Goal: Navigation & Orientation: Find specific page/section

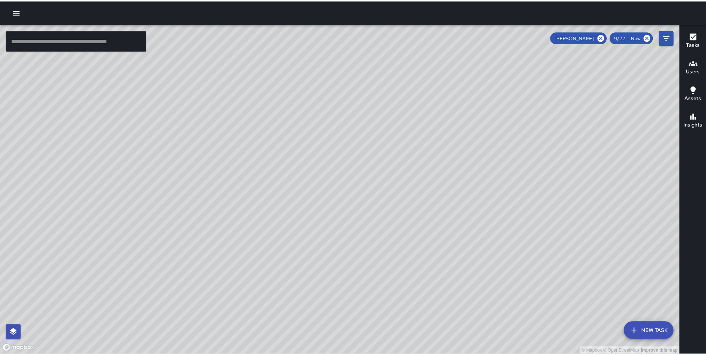
scroll to position [750, 0]
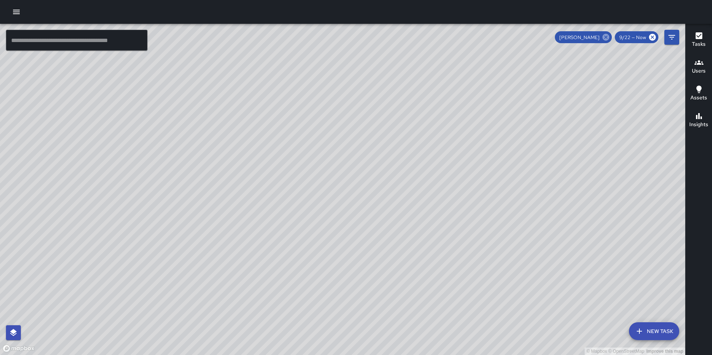
click at [608, 37] on icon at bounding box center [605, 37] width 7 height 7
click at [670, 37] on icon "Filters" at bounding box center [671, 37] width 7 height 4
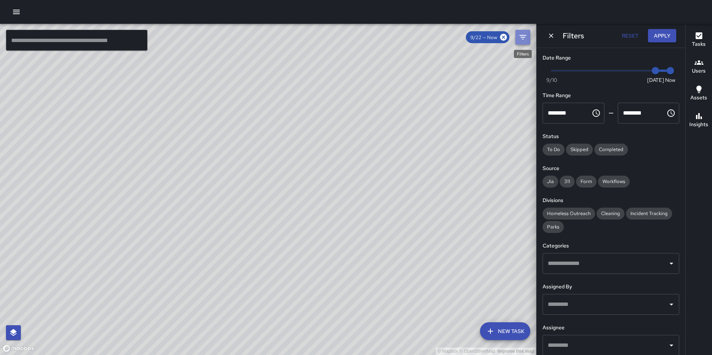
click at [520, 36] on icon "Filters" at bounding box center [522, 37] width 9 height 9
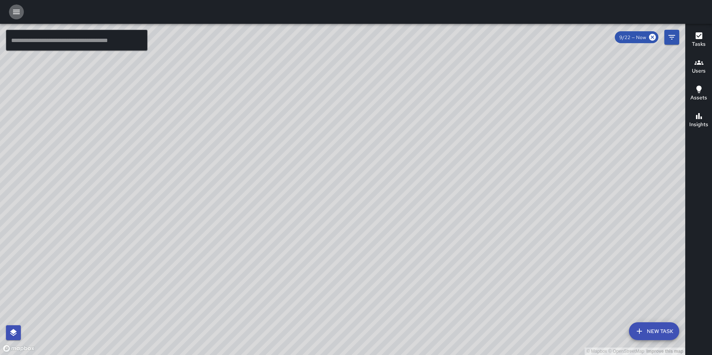
click at [20, 14] on icon "button" at bounding box center [16, 11] width 9 height 9
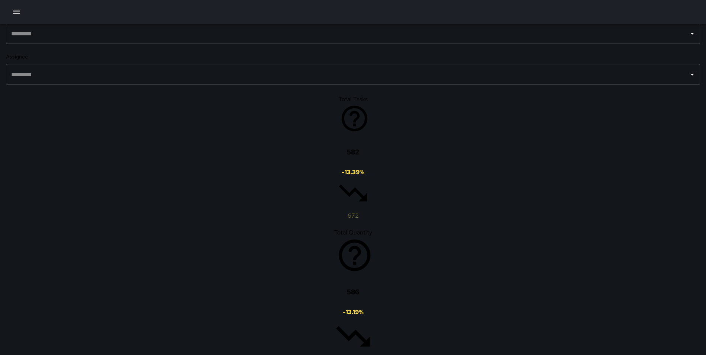
scroll to position [409, 0]
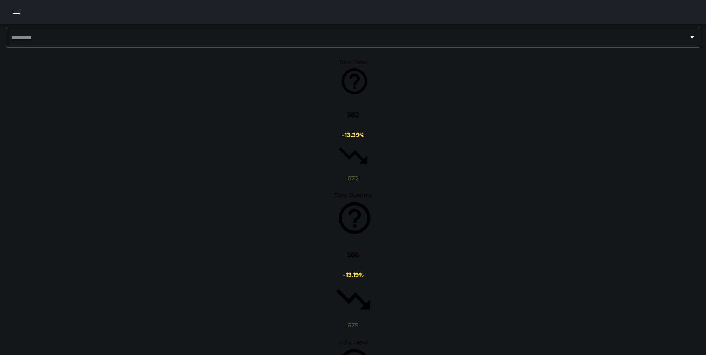
drag, startPoint x: 626, startPoint y: 155, endPoint x: 512, endPoint y: 188, distance: 119.0
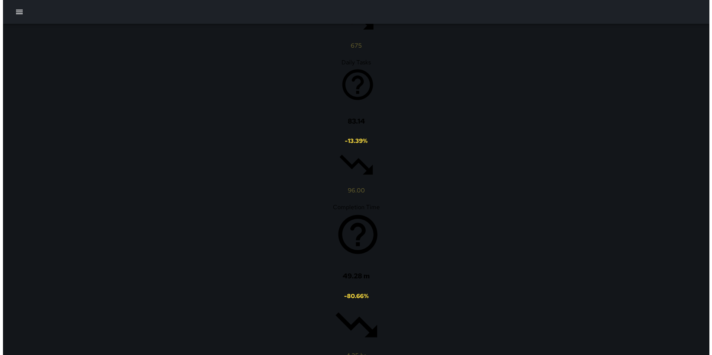
scroll to position [695, 0]
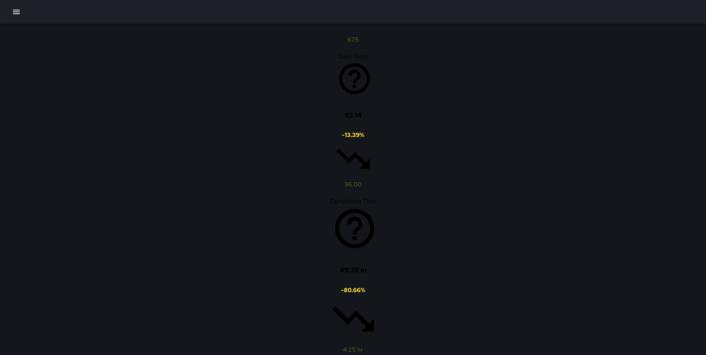
click at [15, 4] on button "button" at bounding box center [16, 11] width 15 height 15
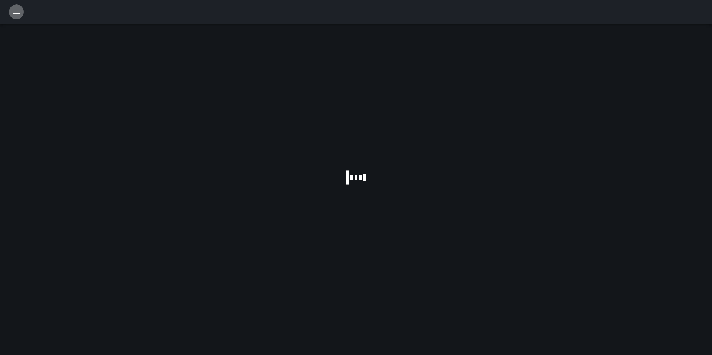
click at [15, 10] on icon "button" at bounding box center [16, 12] width 7 height 4
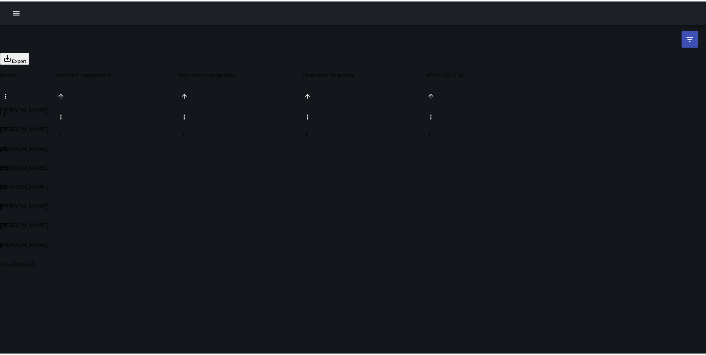
scroll to position [170, 547]
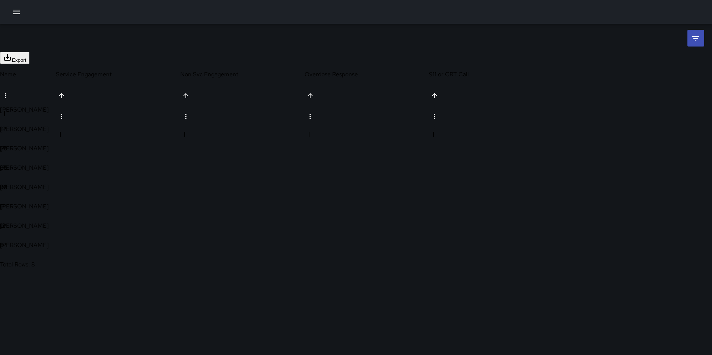
click at [199, 355] on div at bounding box center [356, 355] width 712 height 0
click at [19, 10] on icon "button" at bounding box center [16, 12] width 7 height 4
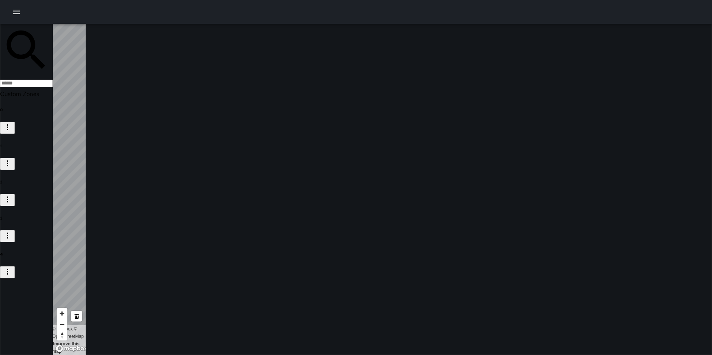
click at [53, 143] on h6 "1" at bounding box center [26, 145] width 53 height 5
click at [53, 179] on h6 "2" at bounding box center [26, 181] width 53 height 5
click at [53, 215] on li "3" at bounding box center [26, 228] width 53 height 27
click at [53, 252] on h6 "4" at bounding box center [26, 254] width 53 height 5
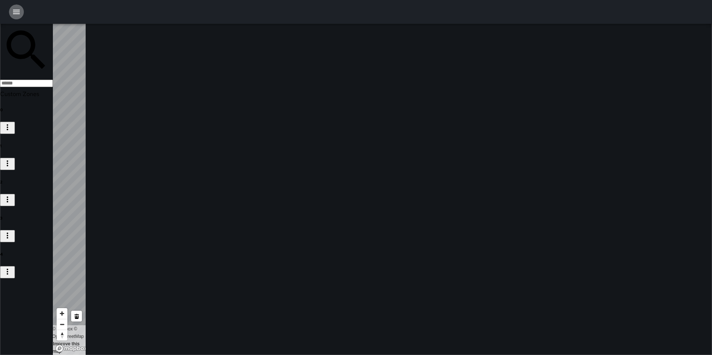
click at [10, 9] on button "button" at bounding box center [16, 11] width 15 height 15
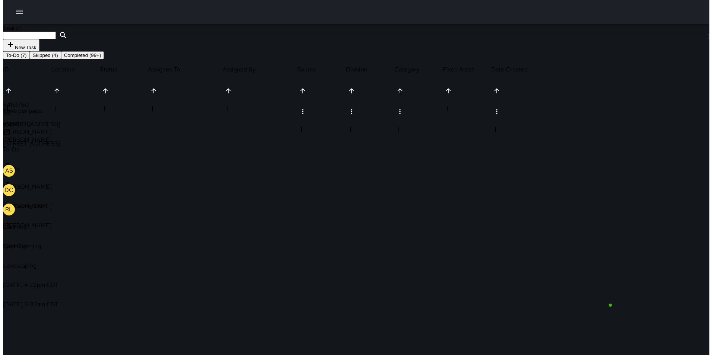
scroll to position [310, 547]
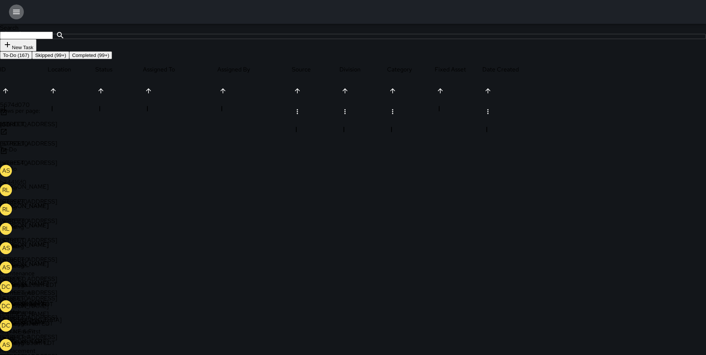
click at [13, 12] on icon "button" at bounding box center [16, 11] width 9 height 9
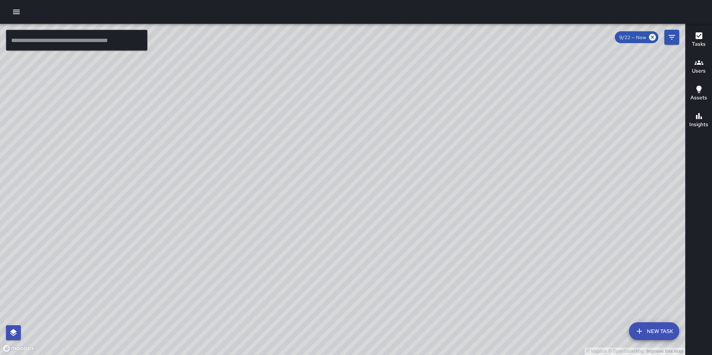
click at [401, 146] on div "© Mapbox © OpenStreetMap Improve this map [PERSON_NAME] [PERSON_NAME] Ambassado…" at bounding box center [342, 189] width 685 height 331
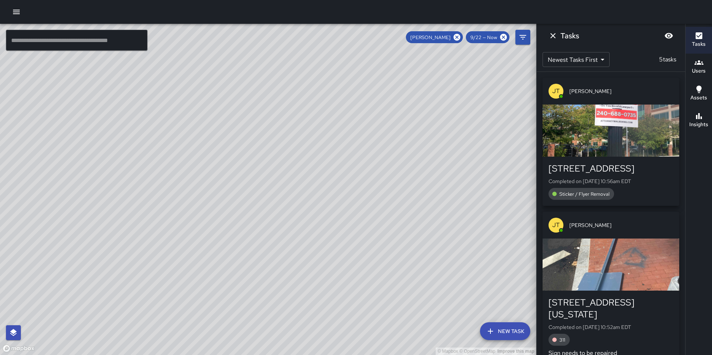
drag, startPoint x: 417, startPoint y: 118, endPoint x: 455, endPoint y: 154, distance: 52.7
click at [455, 154] on div "© Mapbox © OpenStreetMap Improve this map" at bounding box center [268, 189] width 536 height 331
click at [553, 34] on icon "Dismiss" at bounding box center [552, 35] width 9 height 9
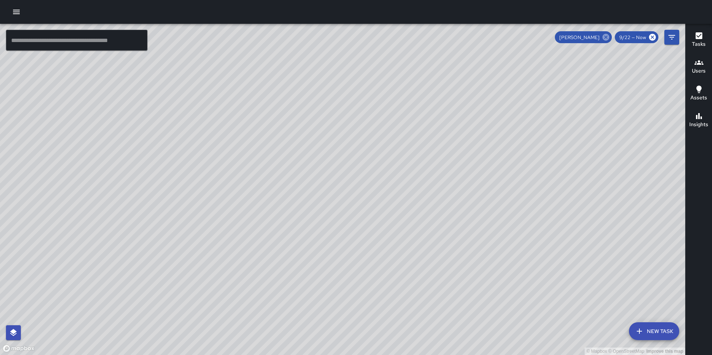
click at [607, 35] on icon at bounding box center [605, 37] width 7 height 7
drag, startPoint x: 332, startPoint y: 205, endPoint x: 377, endPoint y: 94, distance: 120.2
click at [375, 99] on div "© Mapbox © OpenStreetMap Improve this map" at bounding box center [342, 189] width 685 height 331
drag, startPoint x: 269, startPoint y: 240, endPoint x: 353, endPoint y: 75, distance: 185.1
click at [353, 75] on div "© Mapbox © OpenStreetMap Improve this map" at bounding box center [342, 189] width 685 height 331
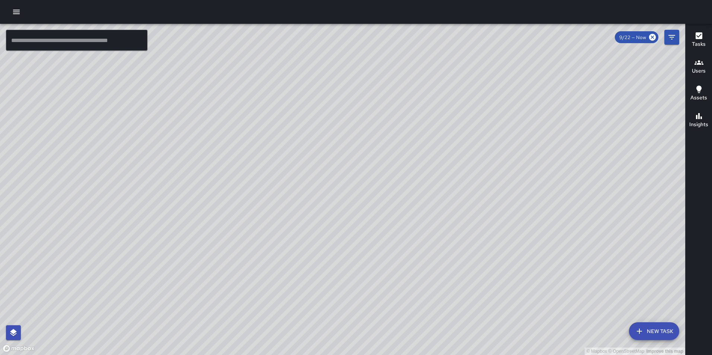
drag, startPoint x: 380, startPoint y: 260, endPoint x: 316, endPoint y: 86, distance: 185.0
click at [316, 86] on div "© Mapbox © OpenStreetMap Improve this map" at bounding box center [342, 189] width 685 height 331
drag, startPoint x: 301, startPoint y: 121, endPoint x: 355, endPoint y: 286, distance: 173.8
click at [356, 289] on div "© Mapbox © OpenStreetMap Improve this map" at bounding box center [342, 189] width 685 height 331
drag, startPoint x: 365, startPoint y: 130, endPoint x: 372, endPoint y: 285, distance: 154.9
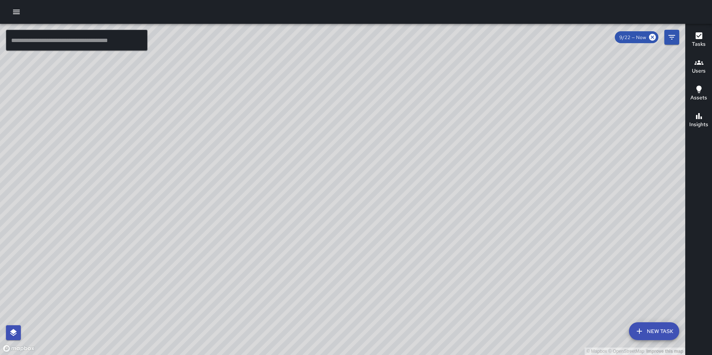
click at [372, 285] on div "© Mapbox © OpenStreetMap Improve this map" at bounding box center [342, 189] width 685 height 331
drag, startPoint x: 520, startPoint y: 137, endPoint x: 530, endPoint y: 211, distance: 75.4
click at [531, 214] on div "© Mapbox © OpenStreetMap Improve this map" at bounding box center [342, 189] width 685 height 331
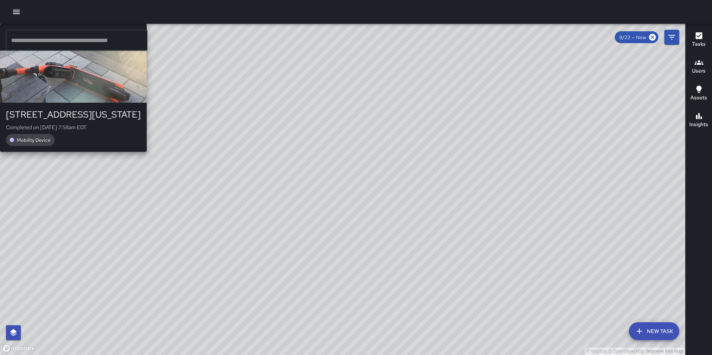
click at [488, 140] on div "© Mapbox © OpenStreetMap Improve this map [PERSON_NAME] [PERSON_NAME] [STREET_A…" at bounding box center [342, 189] width 685 height 331
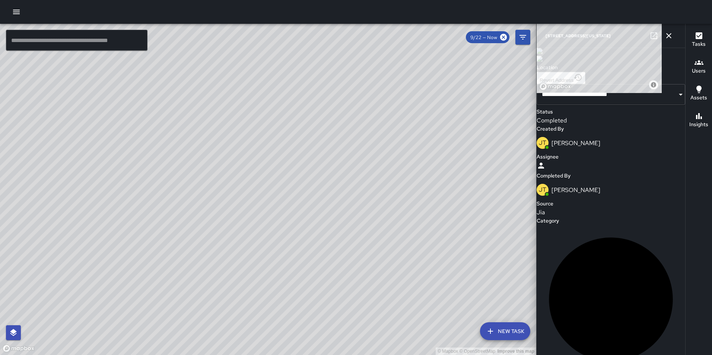
click at [672, 36] on icon "button" at bounding box center [668, 35] width 9 height 9
